Goal: Obtain resource: Download file/media

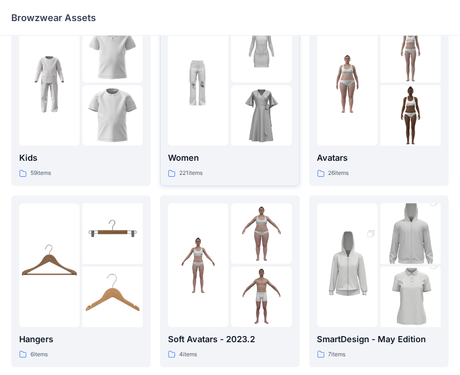
scroll to position [47, 0]
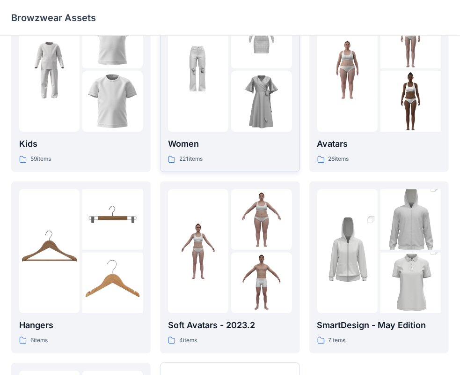
click at [250, 97] on img at bounding box center [261, 101] width 60 height 60
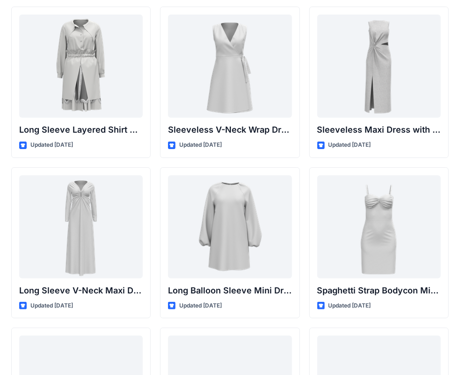
scroll to position [1334, 0]
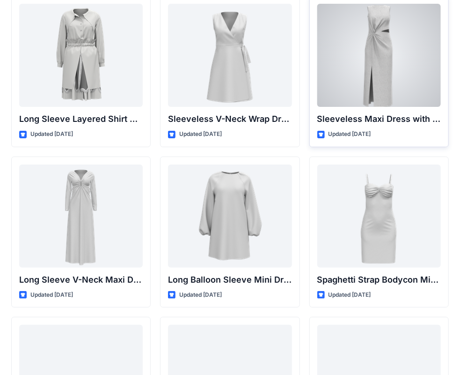
click at [375, 57] on div at bounding box center [380, 55] width 124 height 103
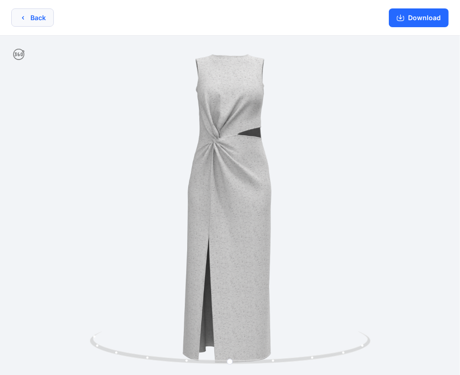
click at [36, 21] on button "Back" at bounding box center [32, 17] width 43 height 18
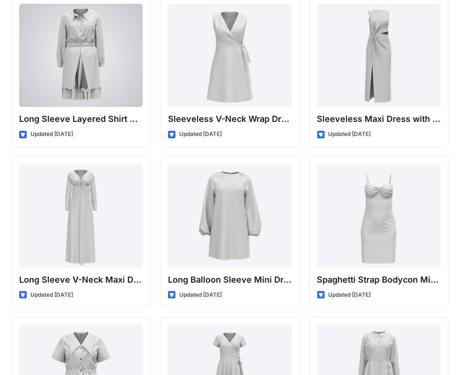
scroll to position [1288, 0]
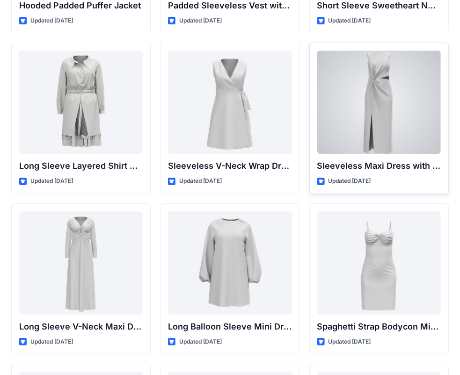
click at [346, 80] on div at bounding box center [380, 102] width 124 height 103
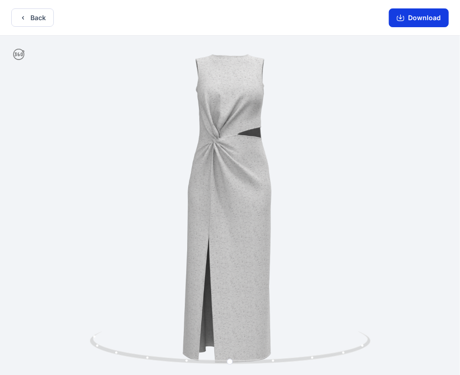
click at [419, 22] on button "Download" at bounding box center [419, 17] width 60 height 19
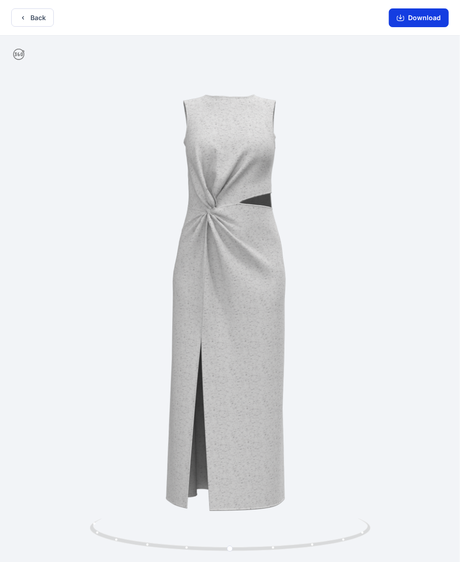
click at [428, 19] on button "Download" at bounding box center [419, 17] width 60 height 19
click at [43, 16] on button "Back" at bounding box center [32, 17] width 43 height 18
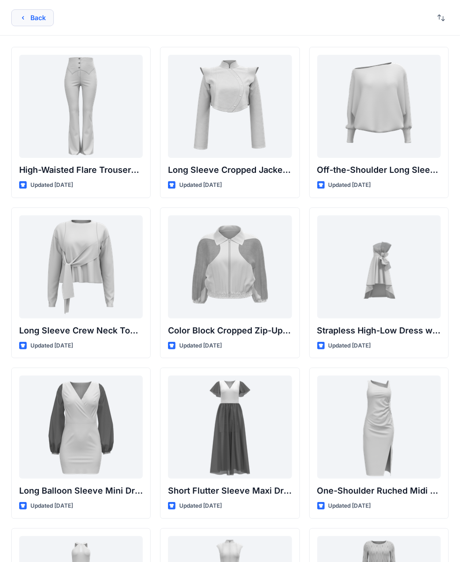
click at [31, 14] on button "Back" at bounding box center [32, 17] width 43 height 17
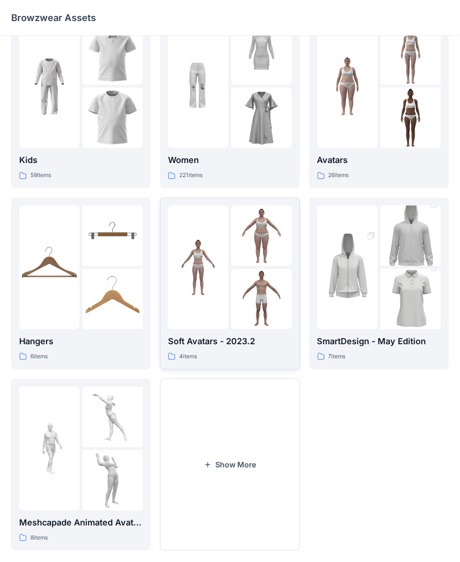
scroll to position [45, 0]
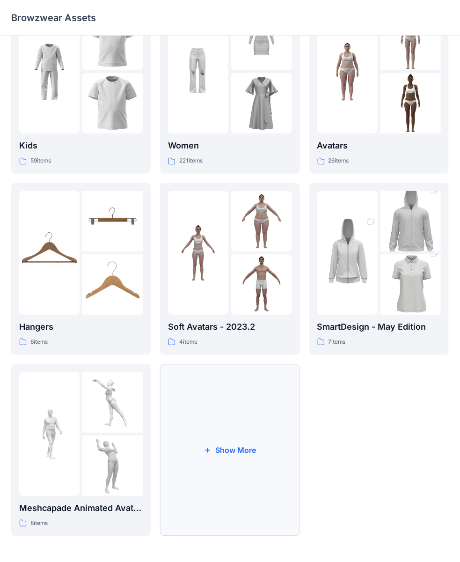
click at [207, 366] on button "Show More" at bounding box center [230, 450] width 140 height 172
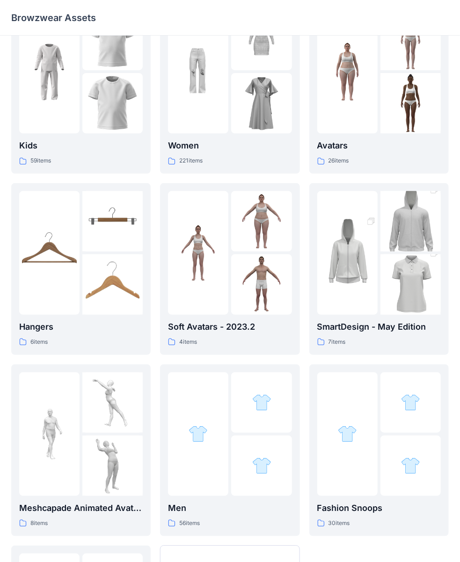
click at [200, 369] on link "Men 56 items" at bounding box center [230, 450] width 140 height 172
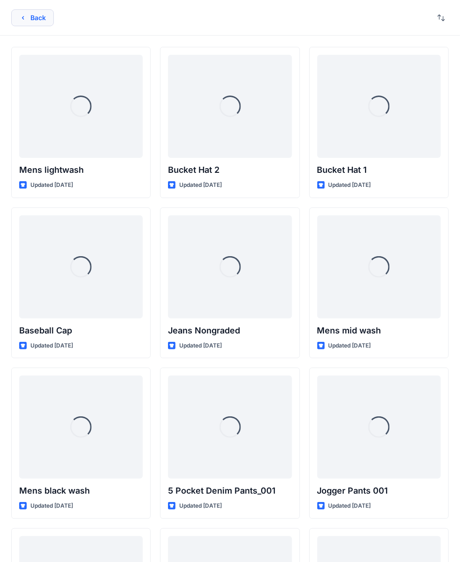
click at [31, 20] on button "Back" at bounding box center [32, 17] width 43 height 17
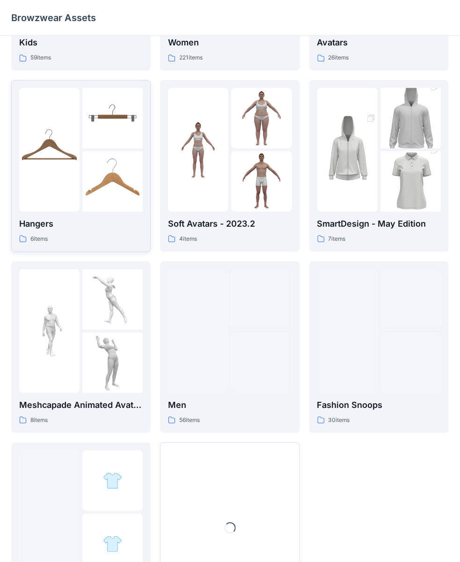
scroll to position [227, 0]
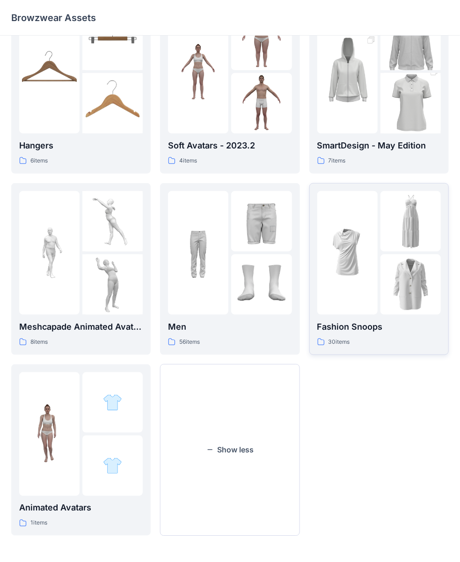
click at [358, 218] on div at bounding box center [348, 253] width 60 height 124
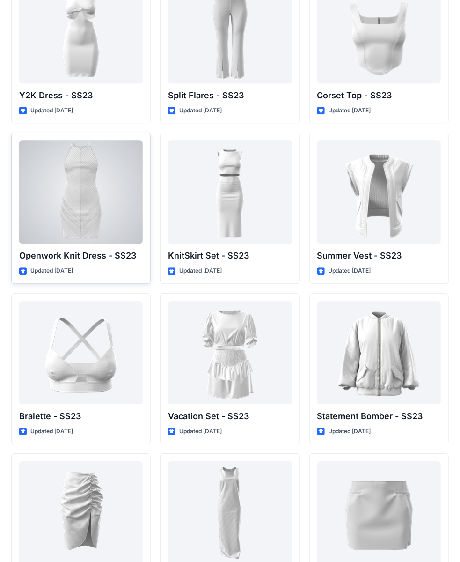
scroll to position [989, 0]
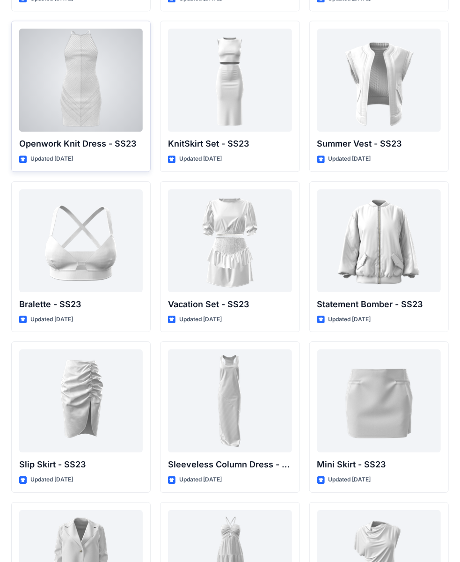
click at [87, 75] on div at bounding box center [81, 80] width 124 height 103
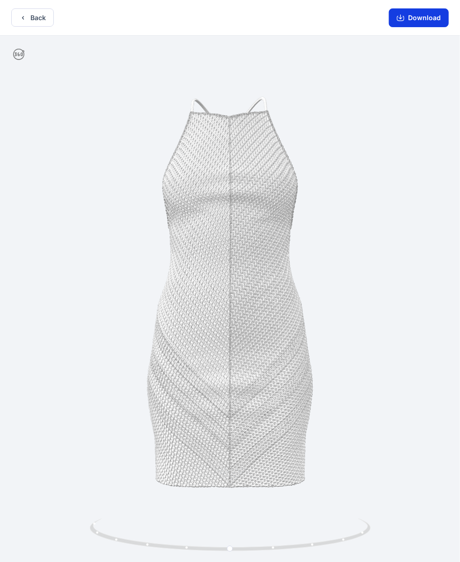
click at [405, 19] on icon "button" at bounding box center [400, 18] width 7 height 5
click at [28, 19] on button "Back" at bounding box center [32, 17] width 43 height 18
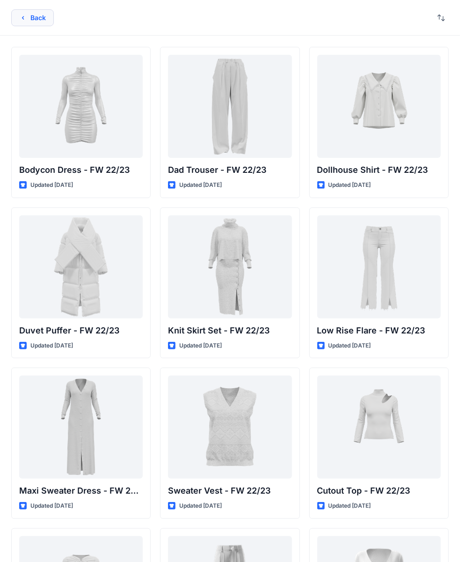
click at [42, 18] on button "Back" at bounding box center [32, 17] width 43 height 17
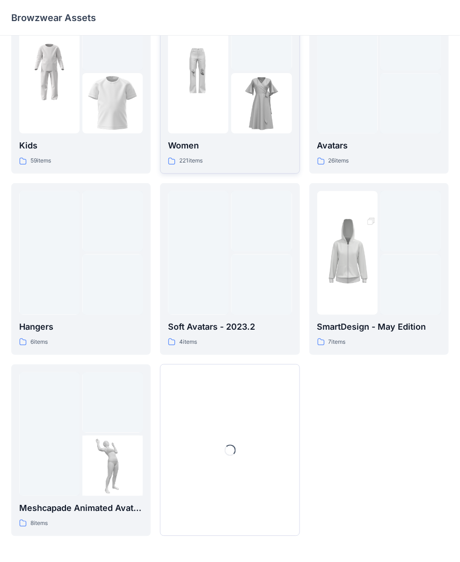
click at [295, 135] on link "Women 221 items" at bounding box center [230, 88] width 140 height 172
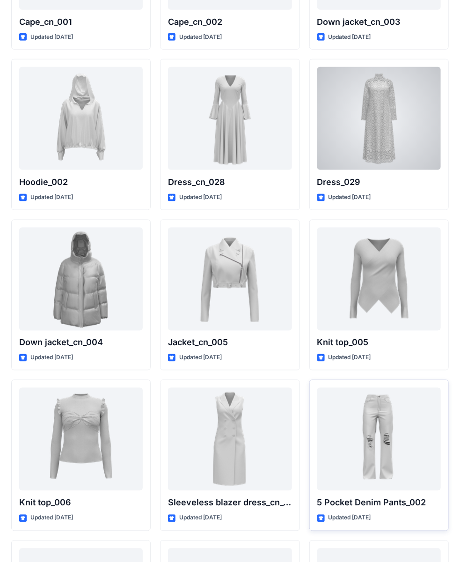
scroll to position [5910, 0]
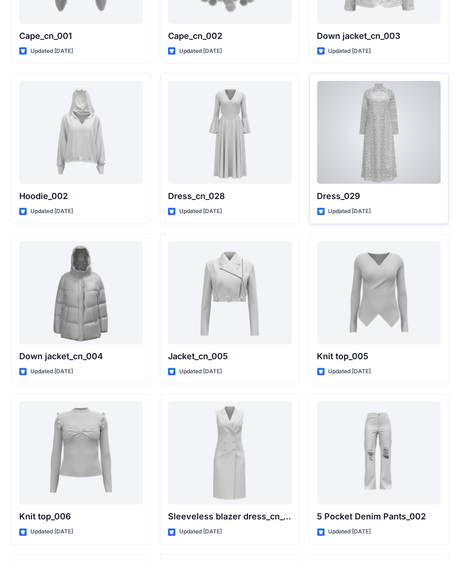
click at [374, 141] on div at bounding box center [380, 132] width 124 height 103
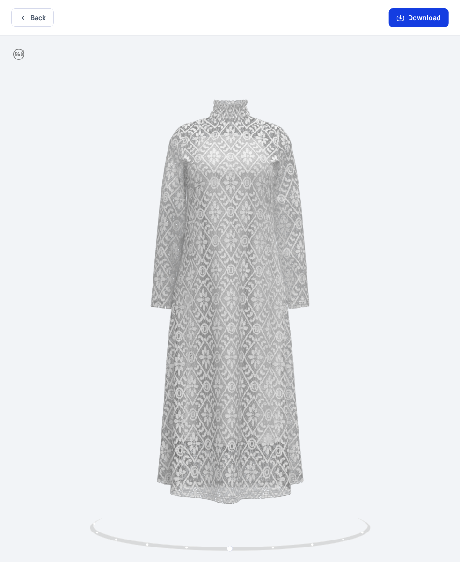
click at [426, 13] on button "Download" at bounding box center [419, 17] width 60 height 19
click at [415, 19] on button "Download" at bounding box center [419, 17] width 60 height 19
click at [412, 20] on button "Download" at bounding box center [419, 17] width 60 height 19
click at [37, 24] on button "Back" at bounding box center [32, 17] width 43 height 18
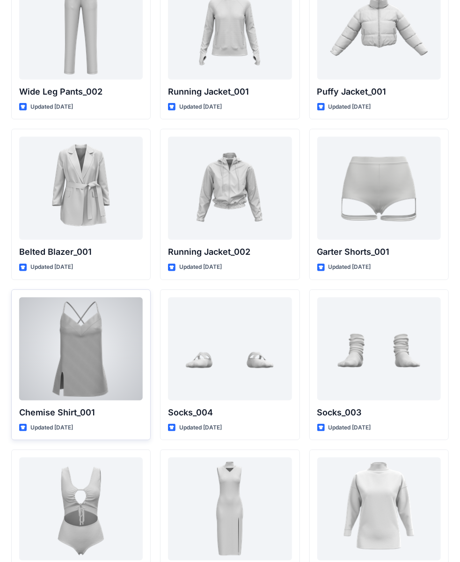
scroll to position [11336, 0]
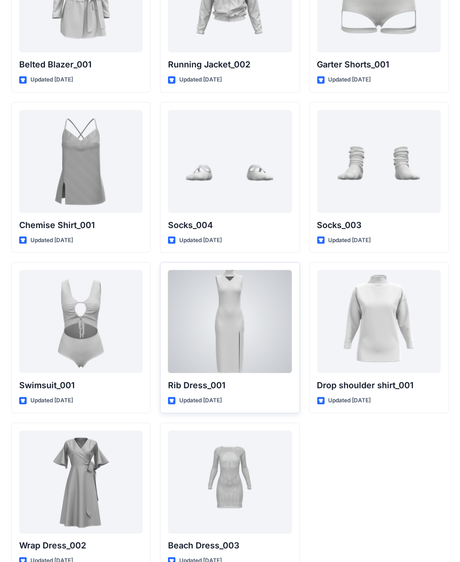
click at [219, 289] on div at bounding box center [230, 321] width 124 height 103
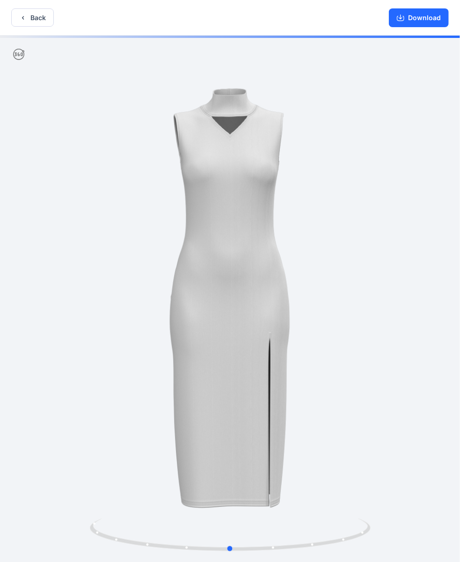
click at [408, 229] on div at bounding box center [230, 300] width 460 height 528
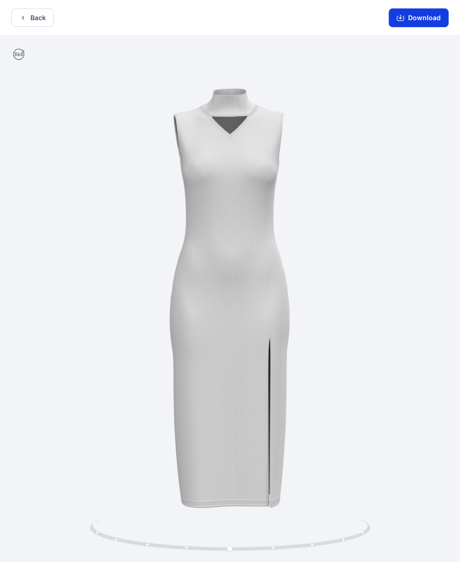
click at [416, 18] on button "Download" at bounding box center [419, 17] width 60 height 19
click at [422, 22] on button "Download" at bounding box center [419, 17] width 60 height 19
click at [399, 17] on icon "button" at bounding box center [400, 17] width 7 height 7
click at [12, 14] on button "Back" at bounding box center [32, 17] width 43 height 18
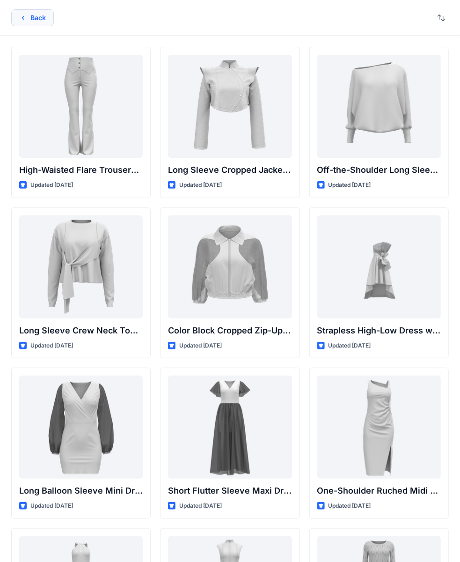
click at [13, 16] on button "Back" at bounding box center [32, 17] width 43 height 17
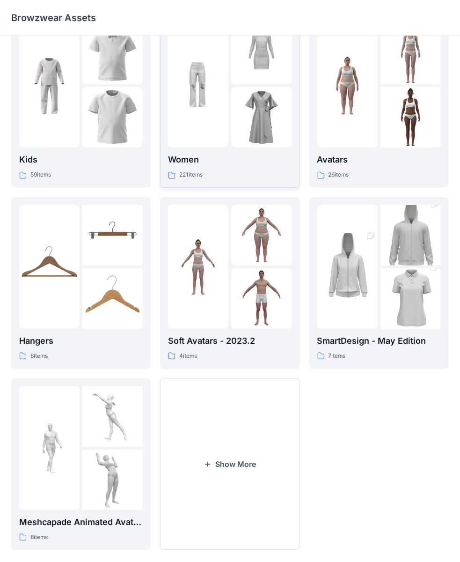
scroll to position [45, 0]
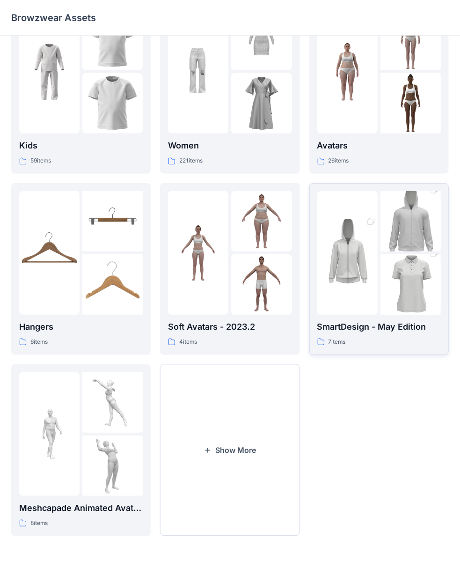
click at [336, 228] on img at bounding box center [348, 252] width 60 height 91
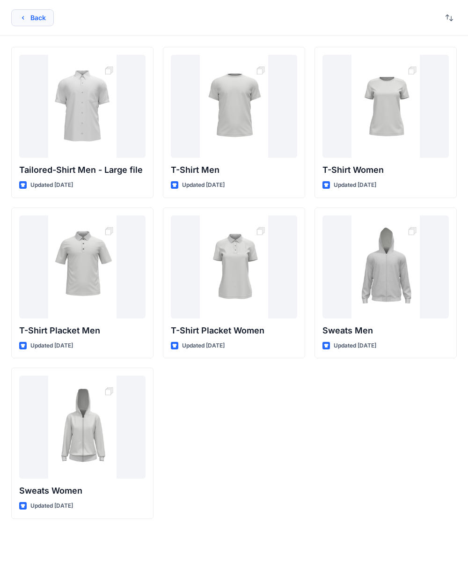
click at [40, 18] on button "Back" at bounding box center [32, 17] width 43 height 17
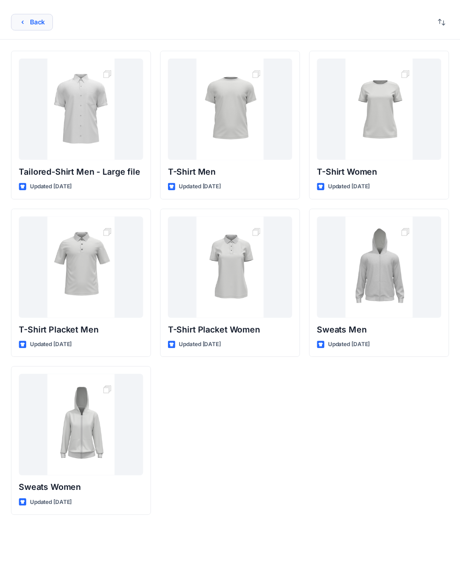
scroll to position [45, 0]
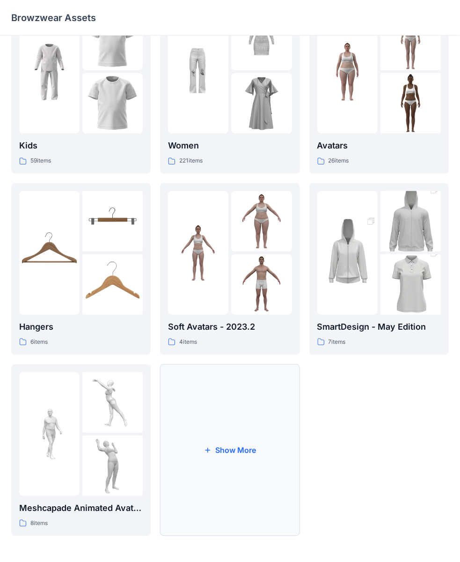
click at [240, 372] on button "Show More" at bounding box center [230, 450] width 140 height 172
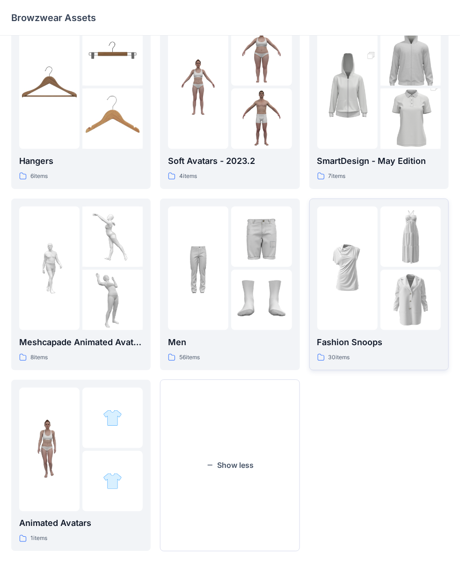
scroll to position [227, 0]
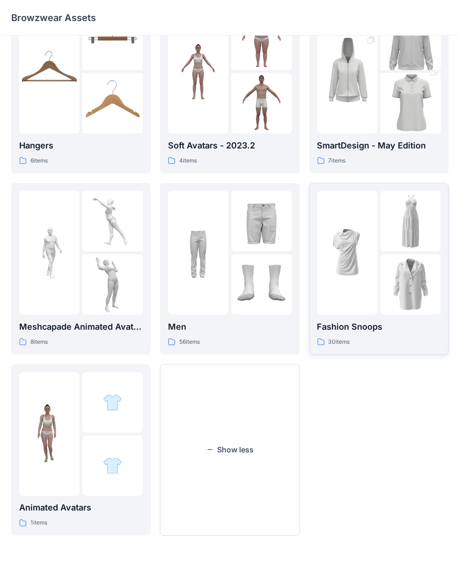
click at [348, 298] on div at bounding box center [348, 253] width 60 height 124
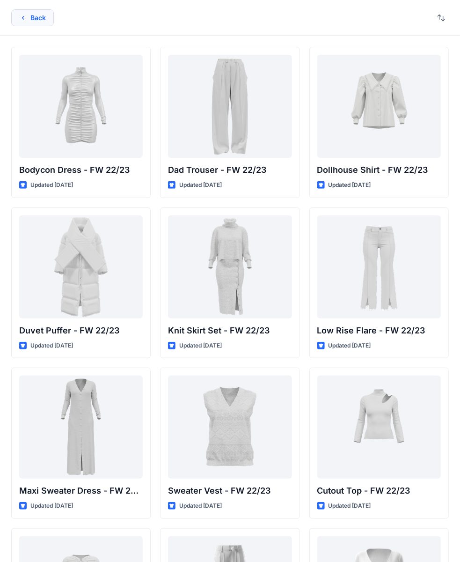
click at [38, 23] on button "Back" at bounding box center [32, 17] width 43 height 17
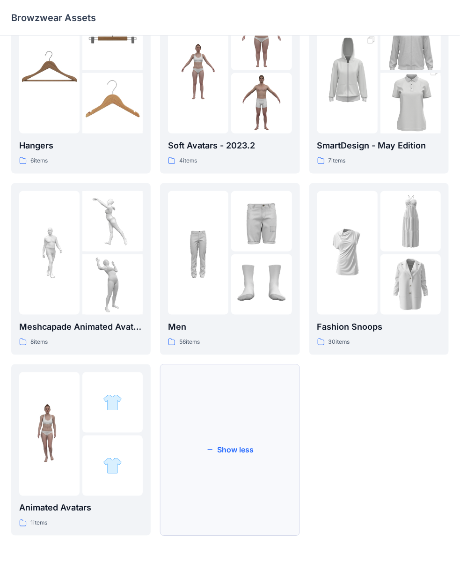
click at [209, 368] on button "Show less" at bounding box center [230, 450] width 140 height 172
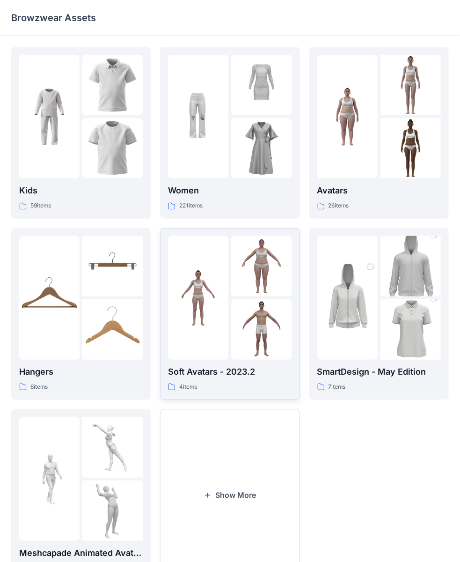
scroll to position [45, 0]
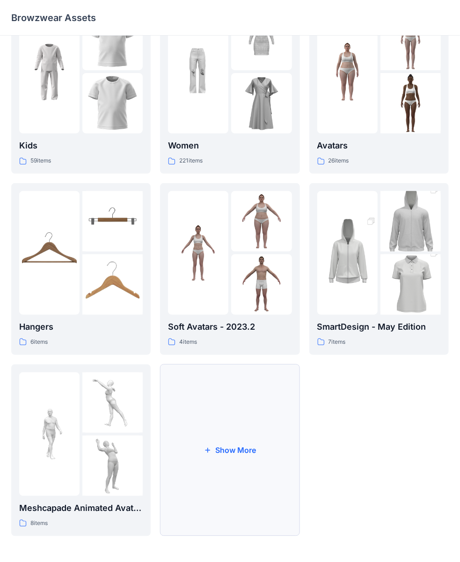
click at [199, 366] on button "Show More" at bounding box center [230, 450] width 140 height 172
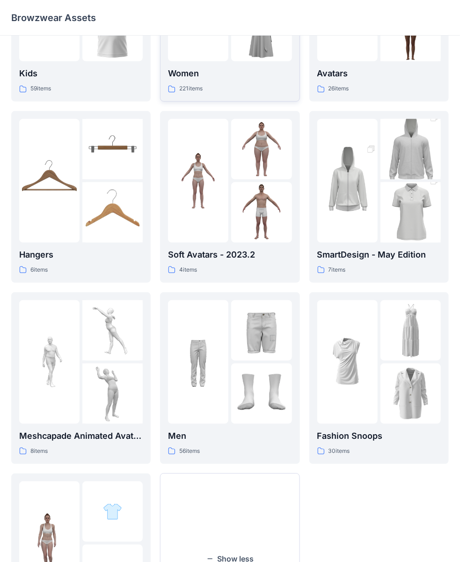
scroll to position [227, 0]
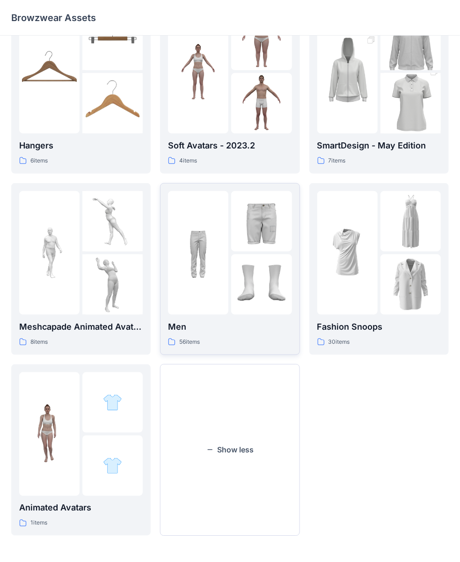
click at [208, 264] on img at bounding box center [198, 252] width 60 height 60
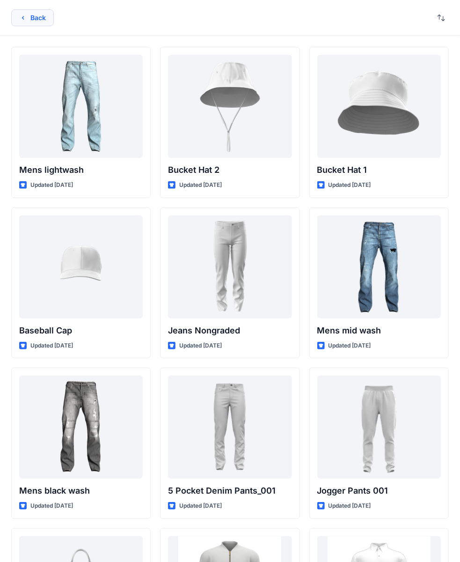
click at [20, 19] on icon "button" at bounding box center [22, 17] width 7 height 7
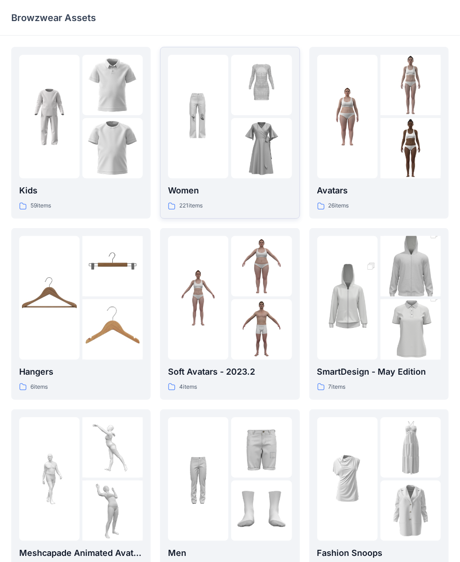
click at [218, 188] on p "Women" at bounding box center [230, 190] width 124 height 13
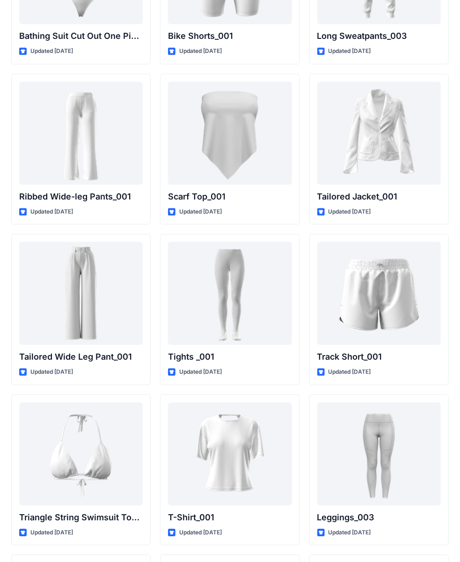
scroll to position [10398, 0]
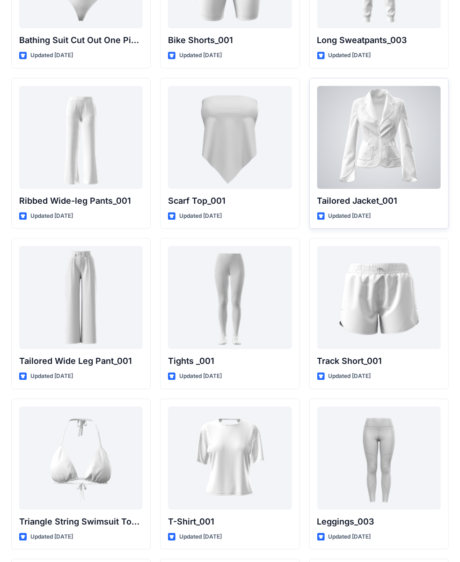
click at [380, 112] on div at bounding box center [380, 137] width 124 height 103
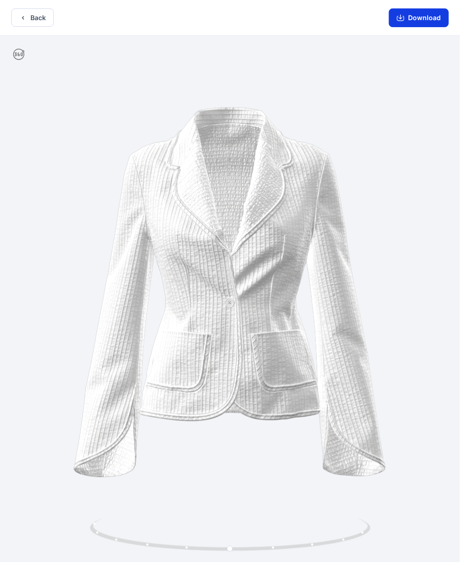
click at [397, 17] on button "Download" at bounding box center [419, 17] width 60 height 19
click at [411, 16] on button "Download" at bounding box center [419, 17] width 60 height 19
click at [404, 18] on icon "button" at bounding box center [400, 17] width 7 height 7
click at [404, 20] on icon "button" at bounding box center [400, 17] width 7 height 7
click at [404, 21] on icon "button" at bounding box center [400, 17] width 7 height 7
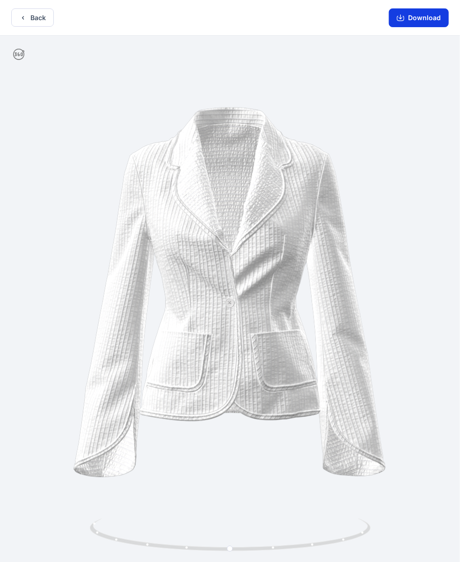
click at [405, 24] on button "Download" at bounding box center [419, 17] width 60 height 19
click at [36, 21] on button "Back" at bounding box center [32, 17] width 43 height 18
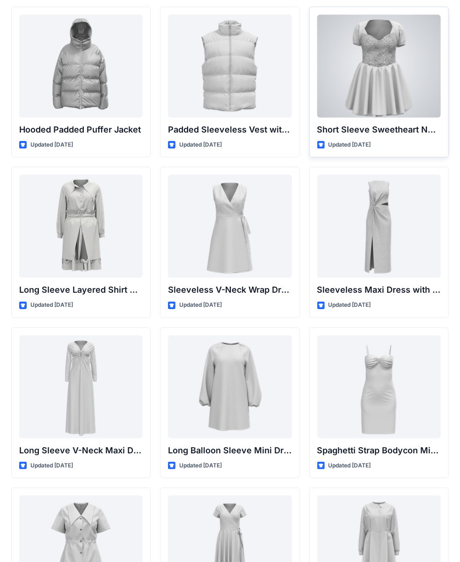
scroll to position [1358, 0]
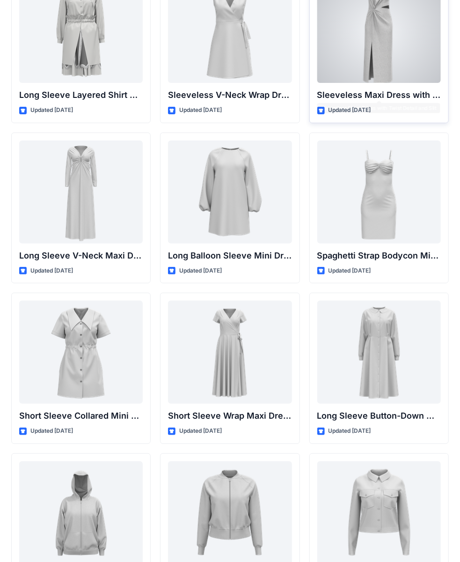
click at [388, 71] on div at bounding box center [380, 31] width 124 height 103
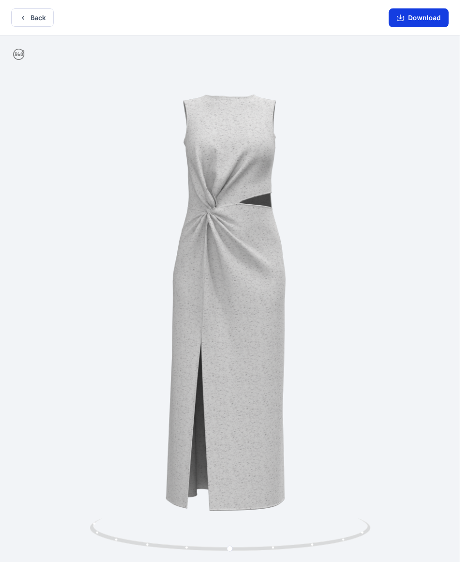
click at [421, 21] on button "Download" at bounding box center [419, 17] width 60 height 19
click at [34, 18] on button "Back" at bounding box center [32, 17] width 43 height 18
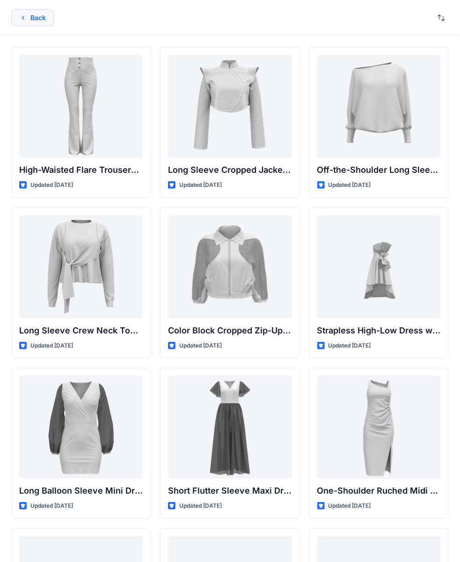
click at [21, 13] on button "Back" at bounding box center [32, 17] width 43 height 17
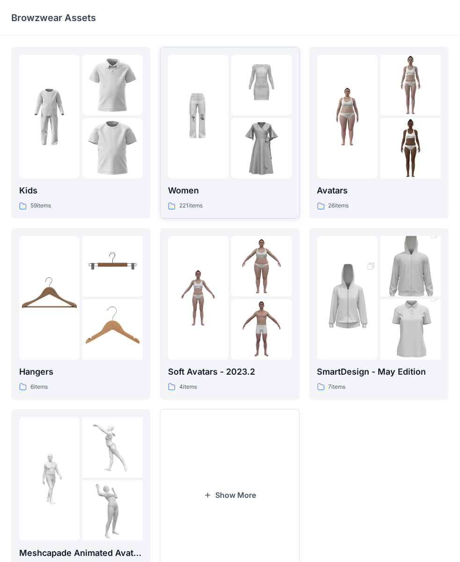
click at [207, 168] on div at bounding box center [198, 117] width 60 height 124
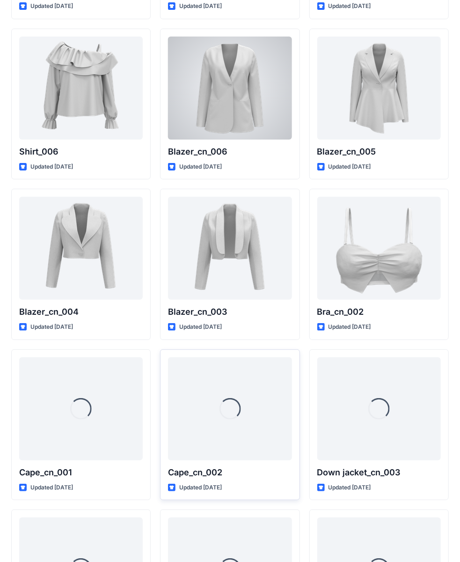
scroll to position [5472, 0]
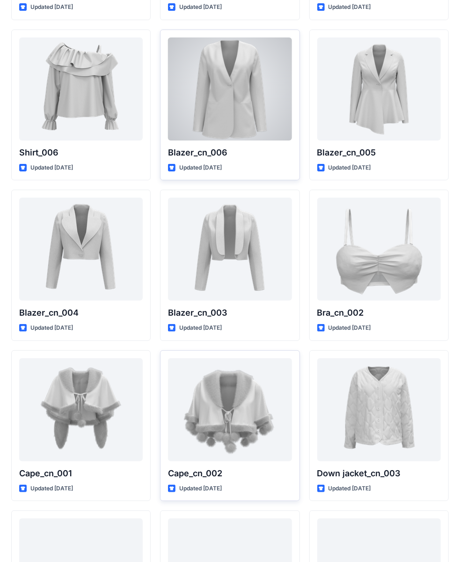
click at [238, 80] on div at bounding box center [230, 88] width 124 height 103
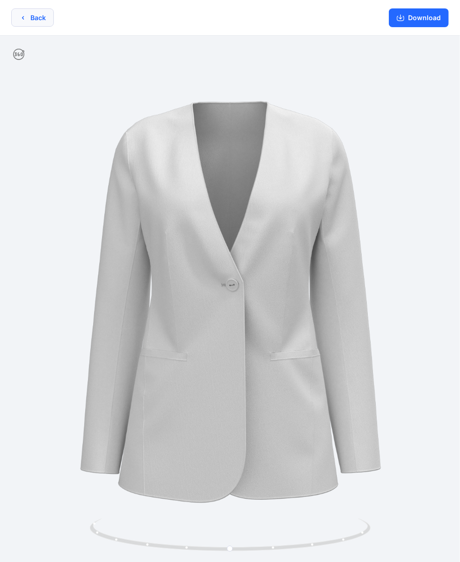
click at [32, 19] on button "Back" at bounding box center [32, 17] width 43 height 18
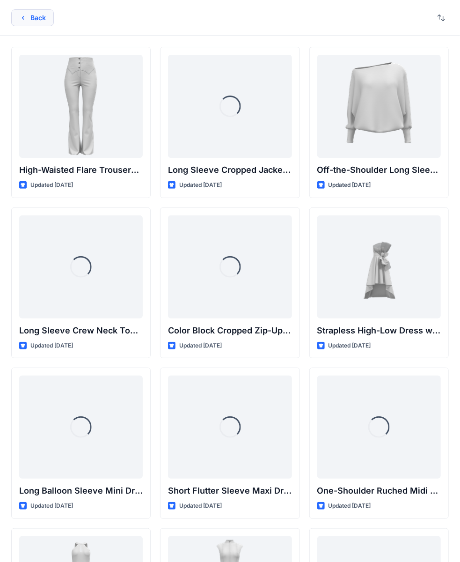
click at [31, 16] on button "Back" at bounding box center [32, 17] width 43 height 17
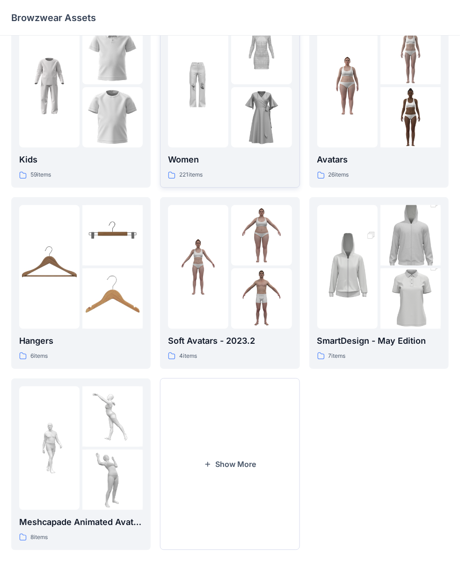
scroll to position [45, 0]
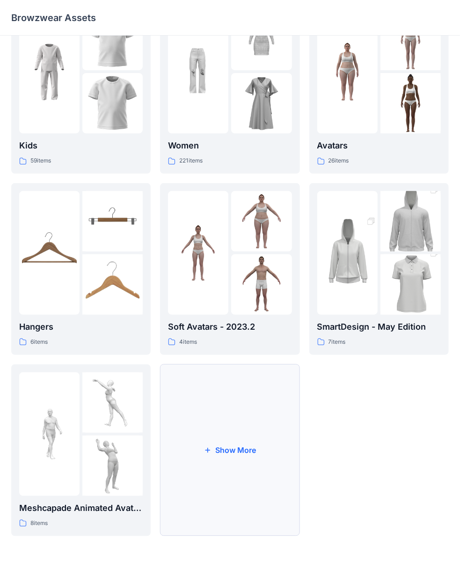
click at [205, 370] on button "Show More" at bounding box center [230, 450] width 140 height 172
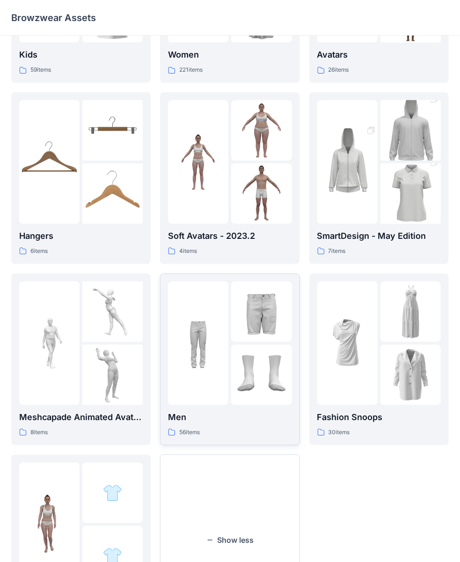
scroll to position [227, 0]
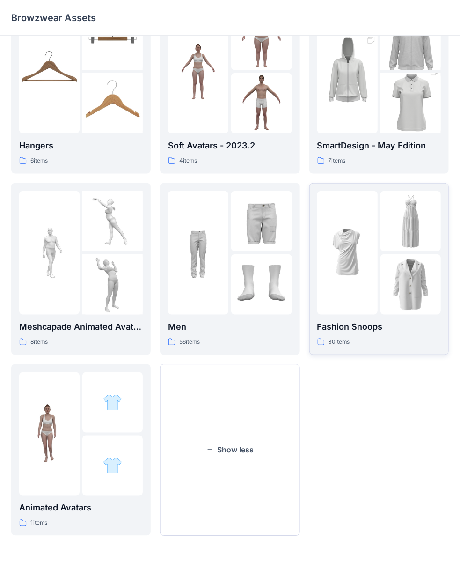
click at [395, 279] on img at bounding box center [411, 284] width 60 height 60
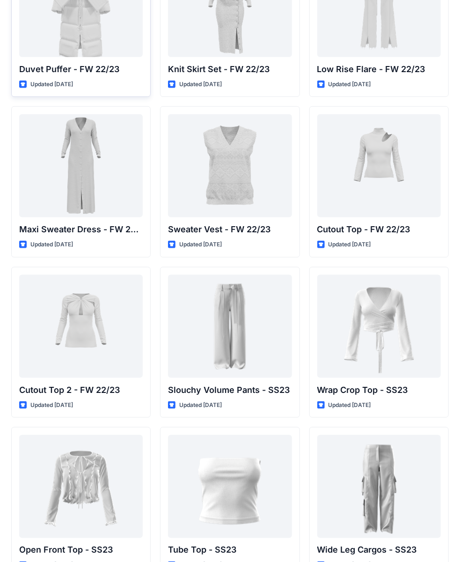
scroll to position [281, 0]
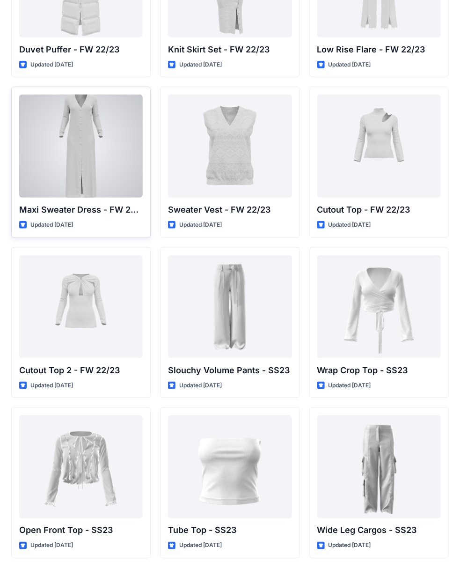
click at [74, 173] on div at bounding box center [81, 146] width 124 height 103
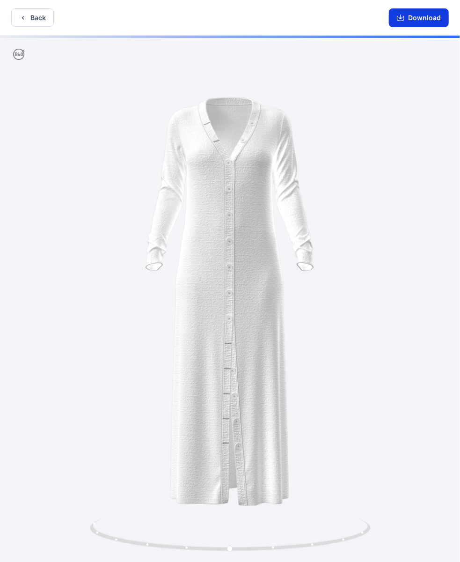
click at [429, 15] on button "Download" at bounding box center [419, 17] width 60 height 19
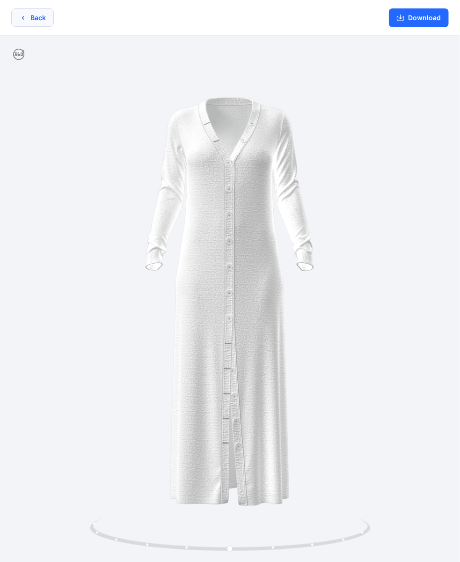
click at [26, 19] on icon "button" at bounding box center [22, 17] width 7 height 7
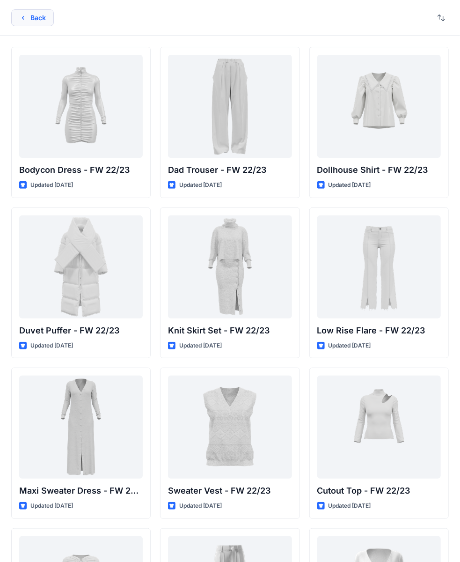
click at [46, 22] on button "Back" at bounding box center [32, 17] width 43 height 17
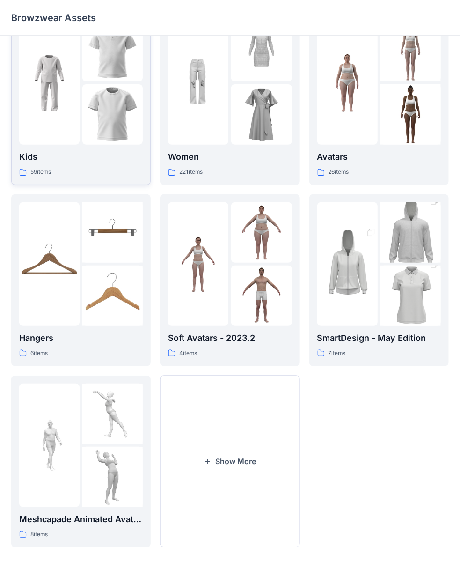
scroll to position [45, 0]
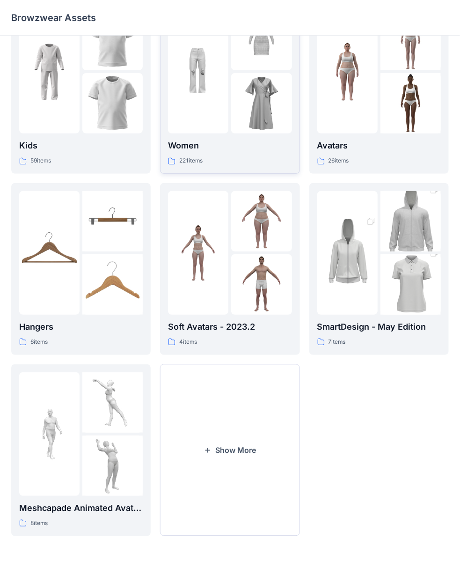
click at [222, 131] on div at bounding box center [198, 72] width 60 height 124
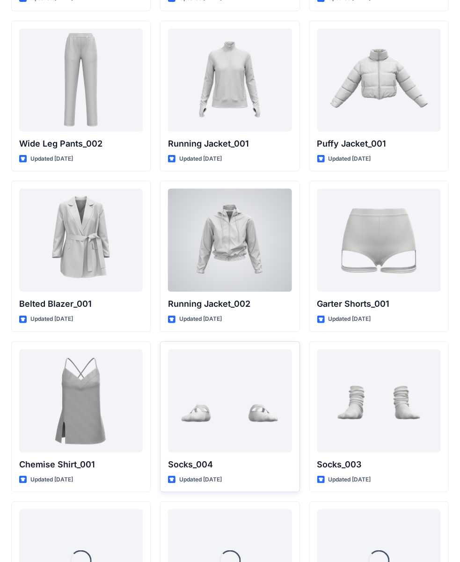
scroll to position [11336, 0]
